Goal: Task Accomplishment & Management: Manage account settings

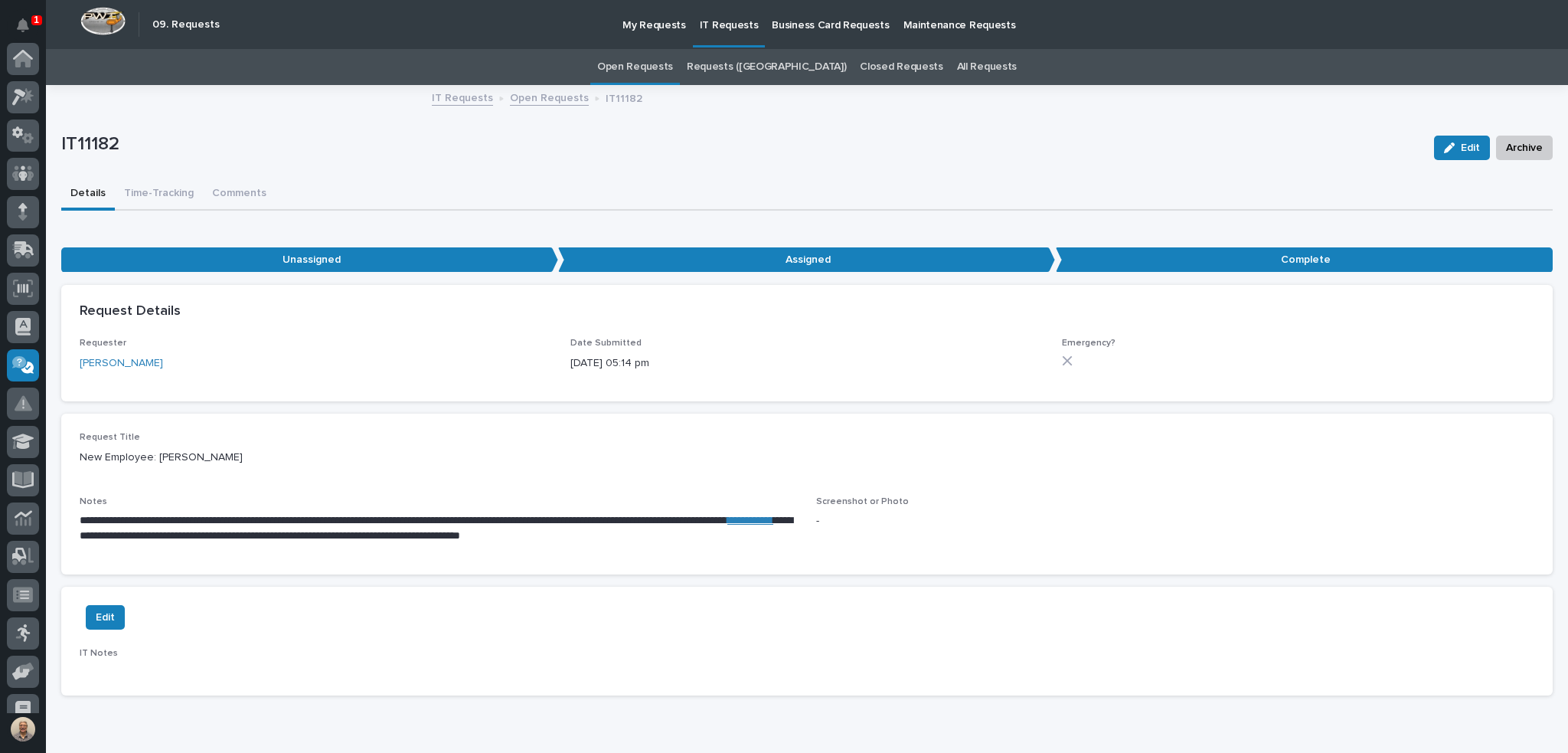
scroll to position [172, 0]
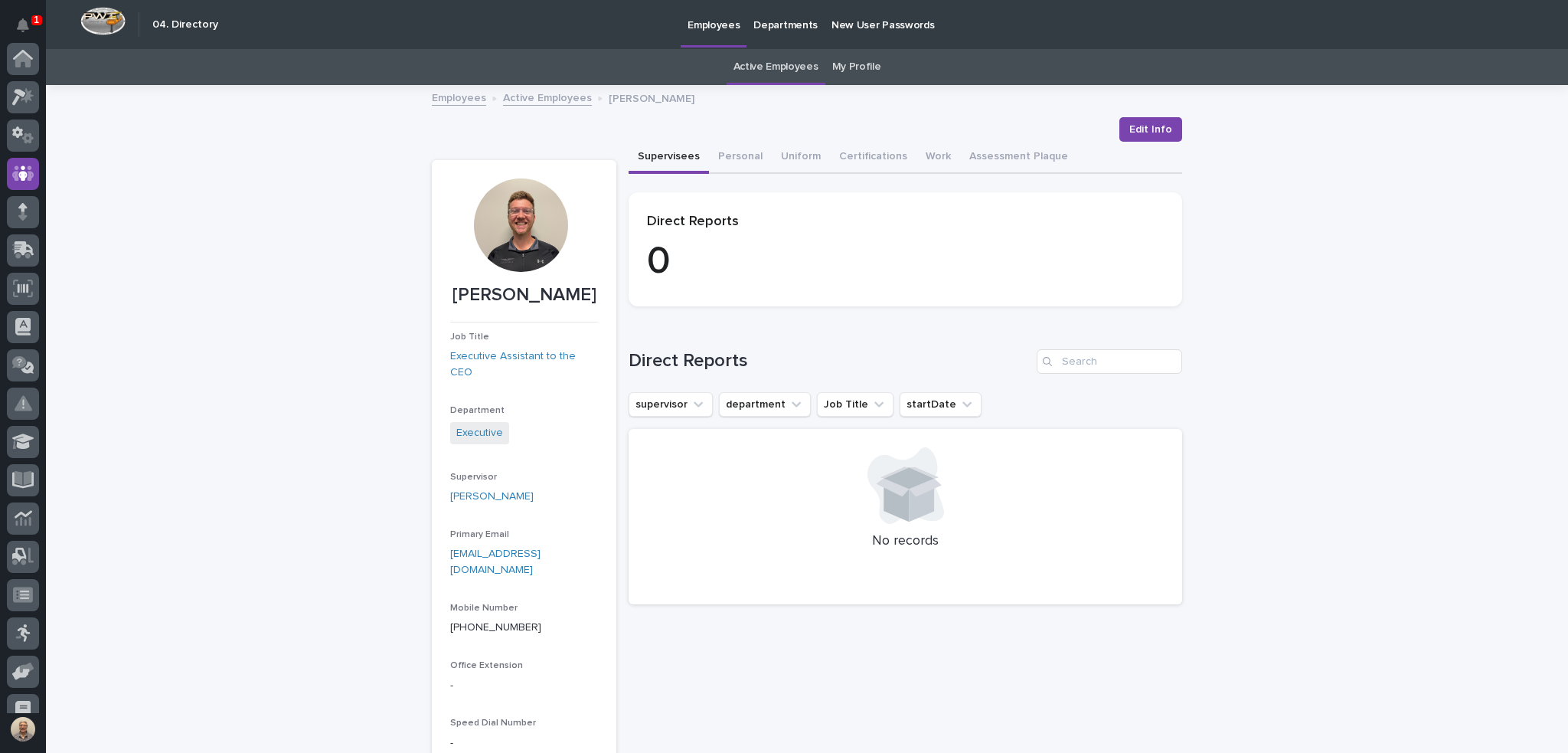
scroll to position [115, 0]
click at [1154, 122] on span "Edit Info" at bounding box center [1151, 129] width 43 height 15
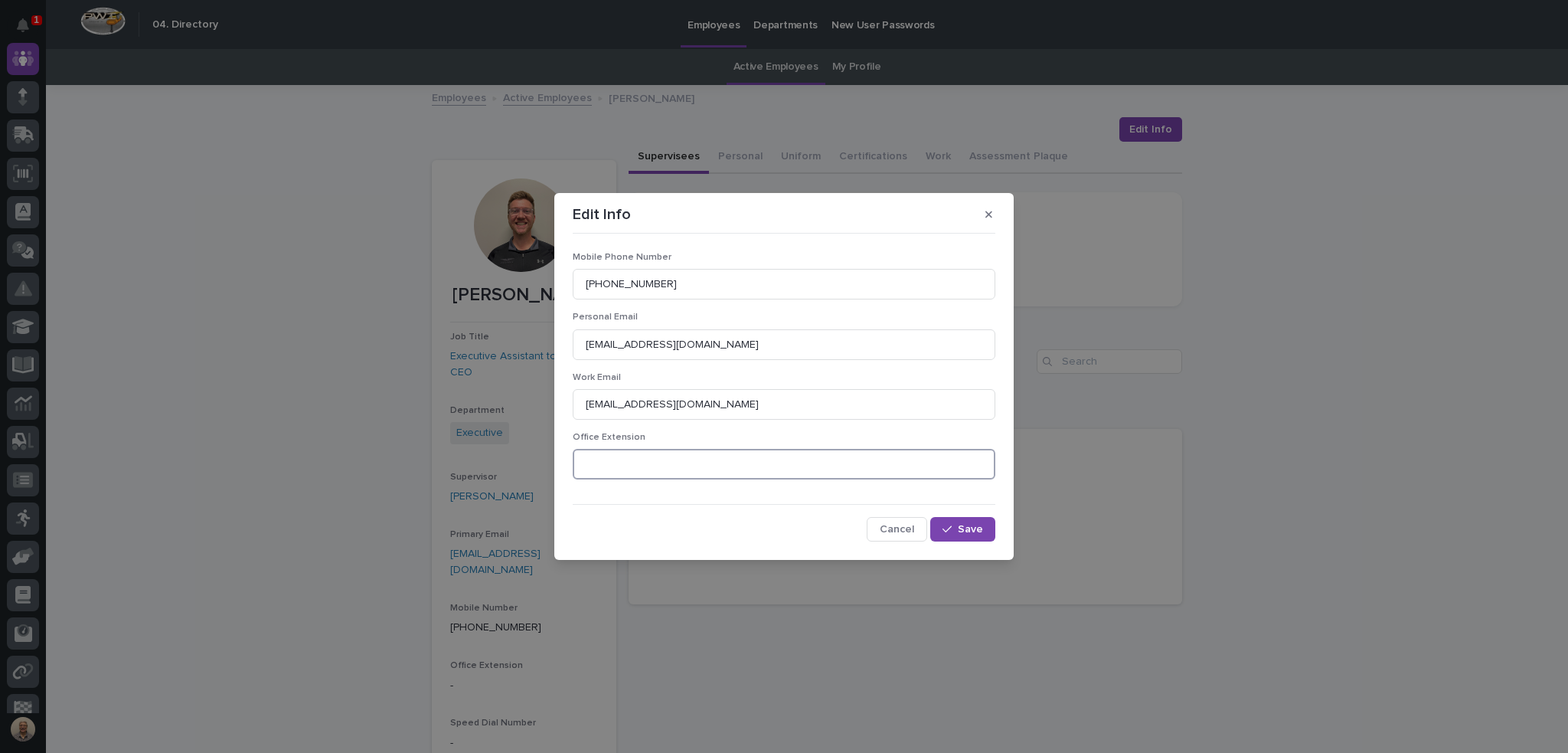
click at [794, 457] on input at bounding box center [784, 464] width 423 height 31
type input "2310"
click at [955, 533] on div "button" at bounding box center [950, 529] width 15 height 11
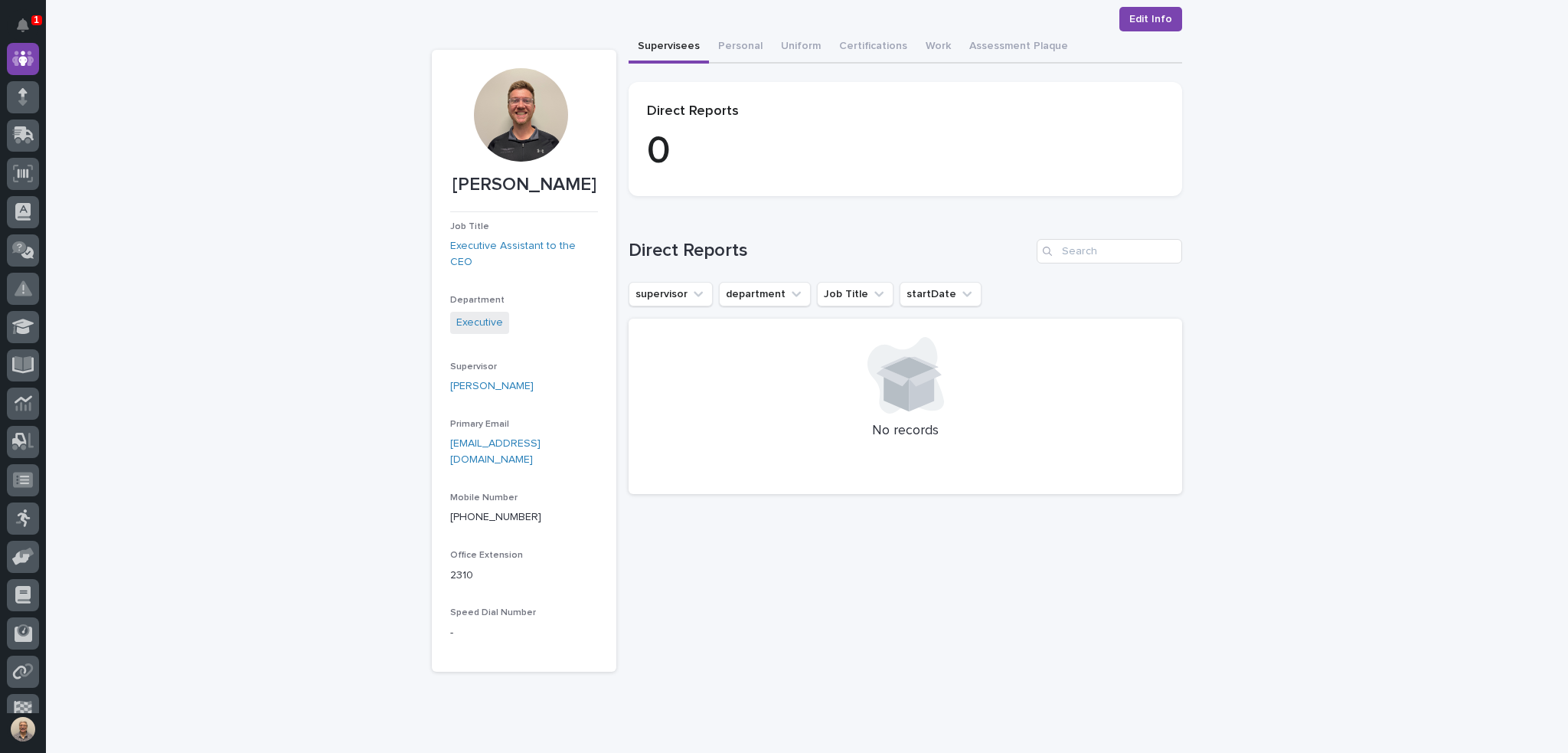
scroll to position [138, 0]
